Goal: Information Seeking & Learning: Learn about a topic

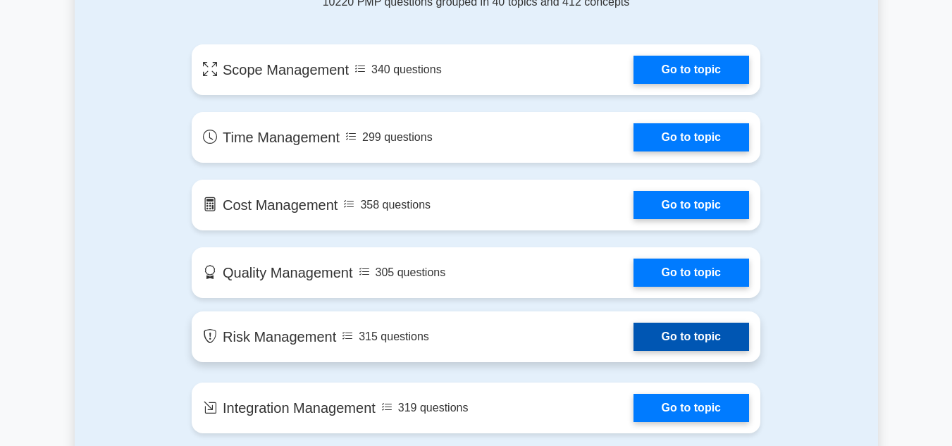
scroll to position [775, 0]
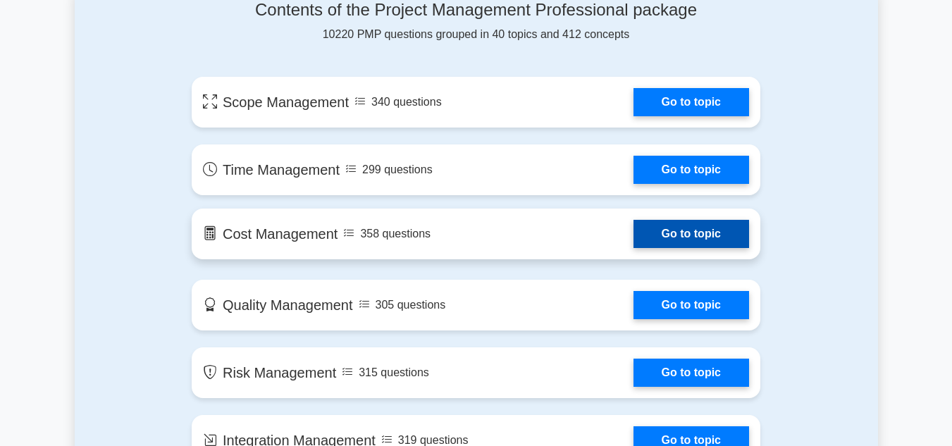
click at [683, 237] on link "Go to topic" at bounding box center [692, 234] width 116 height 28
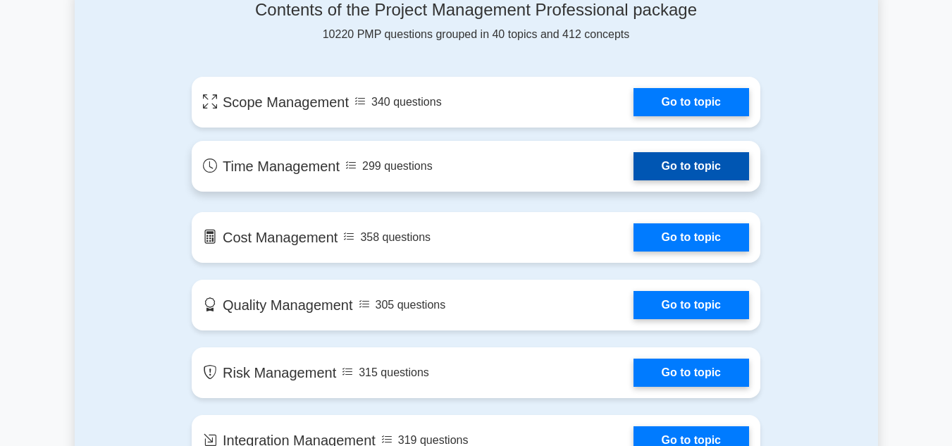
click at [681, 160] on link "Go to topic" at bounding box center [692, 166] width 116 height 28
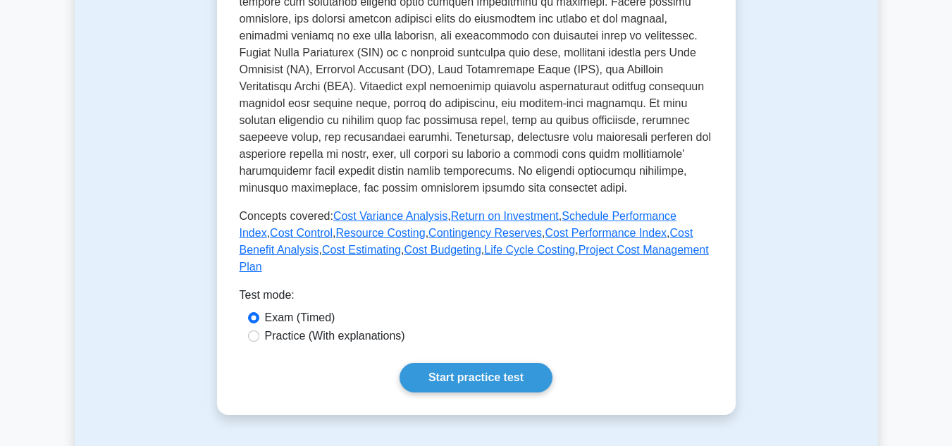
scroll to position [634, 0]
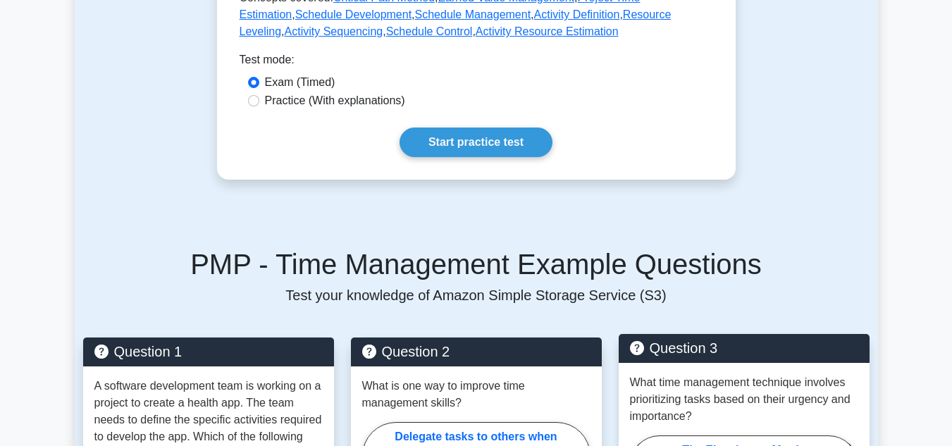
scroll to position [775, 0]
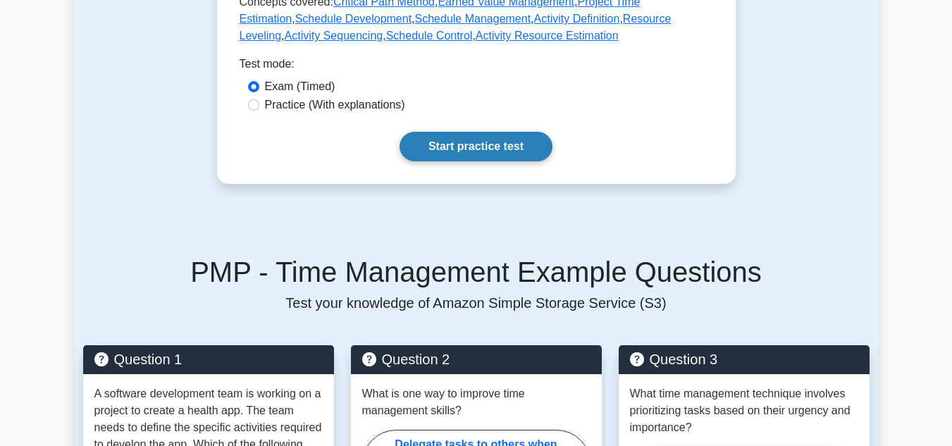
click at [453, 132] on link "Start practice test" at bounding box center [476, 147] width 153 height 30
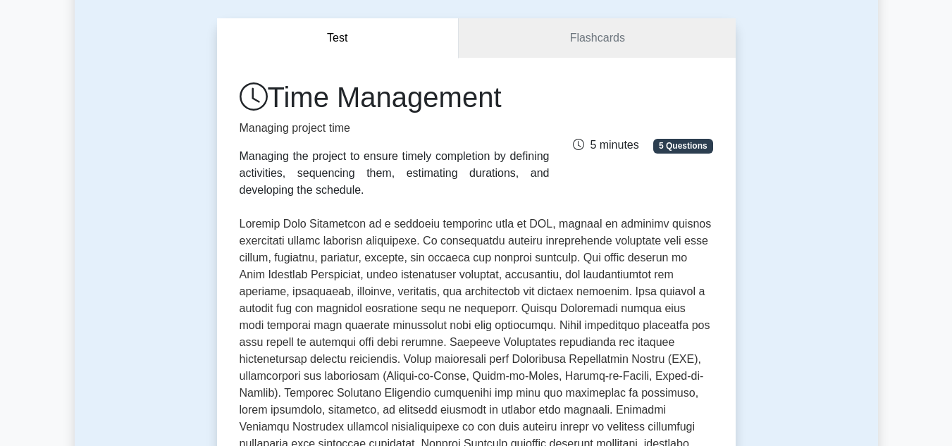
scroll to position [0, 0]
